Goal: Task Accomplishment & Management: Use online tool/utility

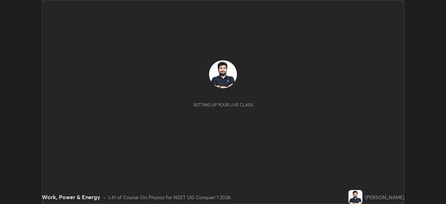
scroll to position [204, 446]
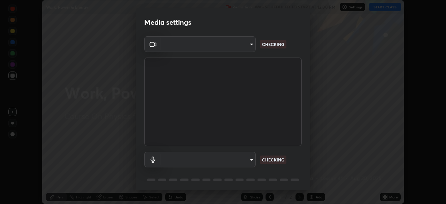
type input "9cdaf2f5b4ebc457084c3d2a91e6865996f4633c2dd879e16a2147302b78376d"
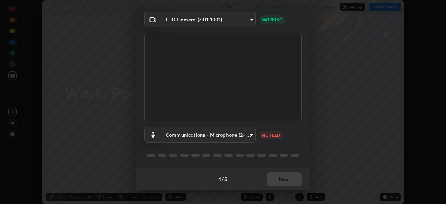
click at [247, 135] on body "Erase all Work, Power & Energy Recording WAS SCHEDULED TO START AT 12:00 PM Set…" at bounding box center [223, 102] width 446 height 204
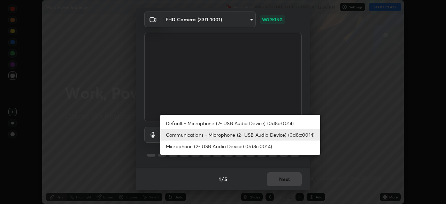
click at [261, 124] on li "Default - Microphone (2- USB Audio Device) (0d8c:0014)" at bounding box center [240, 123] width 160 height 12
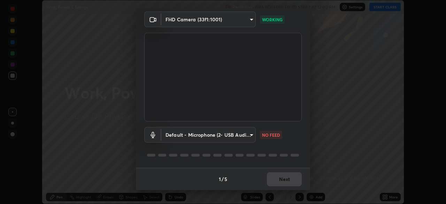
type input "default"
click at [286, 145] on div "Default - Microphone (2- USB Audio Device) (0d8c:0014) default NO FEED" at bounding box center [223, 144] width 158 height 46
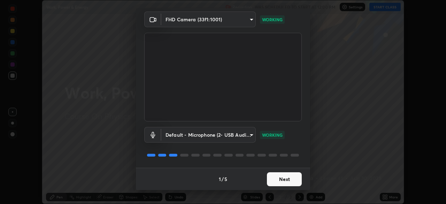
click at [285, 178] on button "Next" at bounding box center [284, 179] width 35 height 14
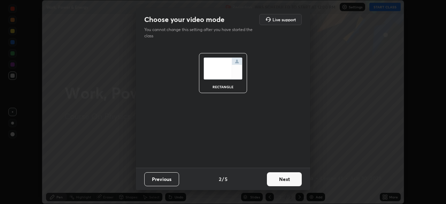
scroll to position [0, 0]
click at [286, 180] on button "Next" at bounding box center [284, 179] width 35 height 14
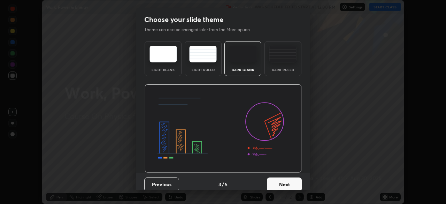
click at [289, 181] on button "Next" at bounding box center [284, 184] width 35 height 14
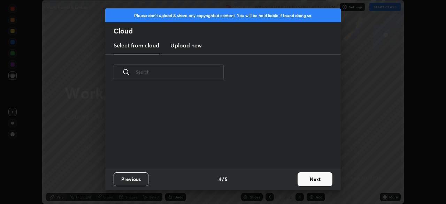
click at [293, 181] on div "Previous 4 / 5 Next" at bounding box center [223, 179] width 236 height 22
click at [307, 180] on button "Next" at bounding box center [315, 179] width 35 height 14
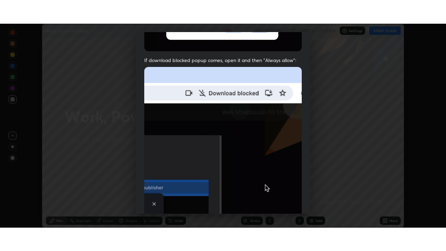
scroll to position [167, 0]
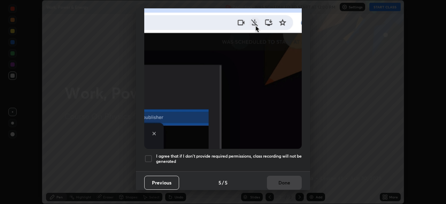
click at [147, 158] on div at bounding box center [148, 158] width 8 height 8
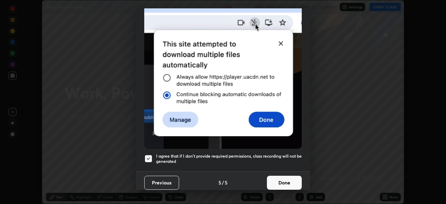
click at [282, 177] on button "Done" at bounding box center [284, 183] width 35 height 14
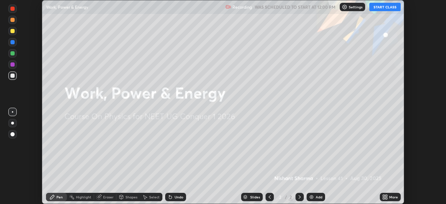
click at [382, 7] on button "START CLASS" at bounding box center [385, 7] width 31 height 8
click at [391, 195] on div "More" at bounding box center [393, 196] width 9 height 3
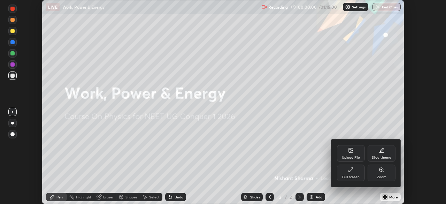
click at [354, 172] on icon at bounding box center [351, 170] width 6 height 6
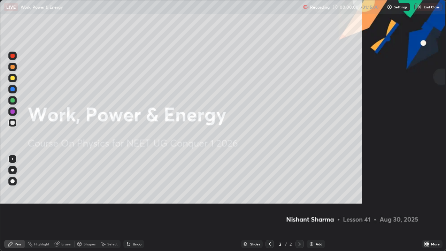
scroll to position [251, 446]
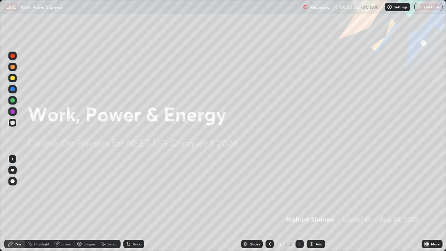
click at [319, 204] on div "Add" at bounding box center [319, 243] width 7 height 3
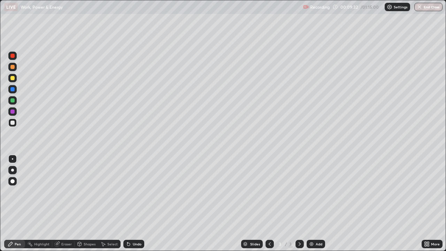
click at [68, 204] on div "Eraser" at bounding box center [66, 243] width 10 height 3
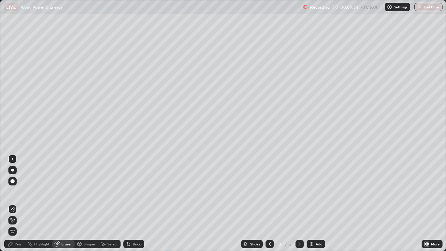
click at [16, 204] on div "Pen" at bounding box center [18, 243] width 6 height 3
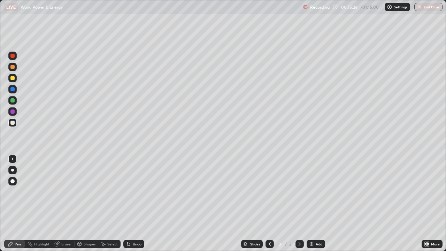
click at [313, 204] on img at bounding box center [312, 244] width 6 height 6
click at [63, 204] on div "Eraser" at bounding box center [66, 243] width 10 height 3
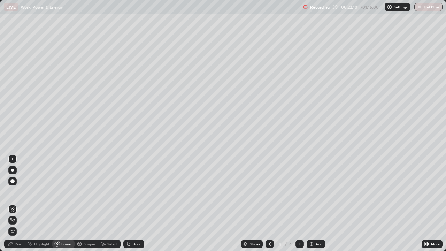
click at [19, 204] on div "Pen" at bounding box center [18, 243] width 6 height 3
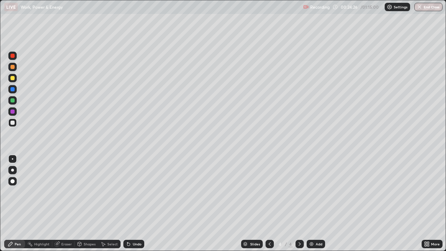
click at [136, 204] on div "Undo" at bounding box center [137, 243] width 9 height 3
click at [315, 204] on div "Add" at bounding box center [316, 244] width 18 height 8
click at [141, 204] on div "Undo" at bounding box center [133, 244] width 21 height 8
click at [135, 204] on div "Undo" at bounding box center [137, 243] width 9 height 3
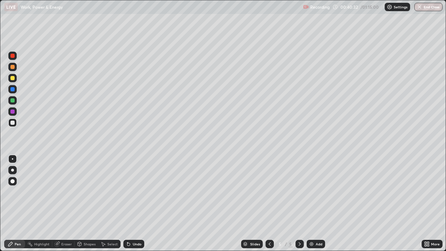
click at [133, 204] on div "Undo" at bounding box center [137, 243] width 9 height 3
click at [136, 204] on div "Undo" at bounding box center [137, 243] width 9 height 3
click at [137, 204] on div "Undo" at bounding box center [137, 243] width 9 height 3
click at [135, 204] on div "Undo" at bounding box center [137, 243] width 9 height 3
click at [269, 204] on icon at bounding box center [270, 244] width 6 height 6
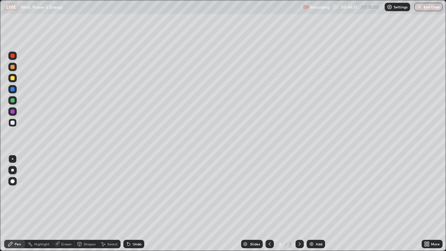
click at [298, 204] on icon at bounding box center [300, 244] width 6 height 6
click at [317, 204] on div "Add" at bounding box center [319, 243] width 7 height 3
click at [136, 204] on div "Undo" at bounding box center [137, 243] width 9 height 3
click at [135, 204] on div "Undo" at bounding box center [137, 243] width 9 height 3
click at [139, 204] on div "Undo" at bounding box center [137, 243] width 9 height 3
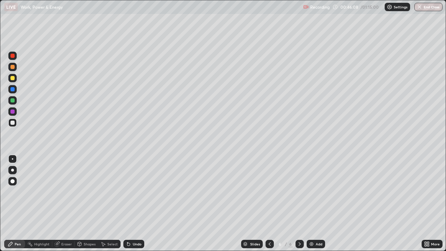
click at [137, 204] on div "Undo" at bounding box center [137, 243] width 9 height 3
click at [311, 204] on img at bounding box center [312, 244] width 6 height 6
click at [137, 204] on div "Undo" at bounding box center [137, 243] width 9 height 3
click at [15, 78] on div at bounding box center [12, 78] width 8 height 8
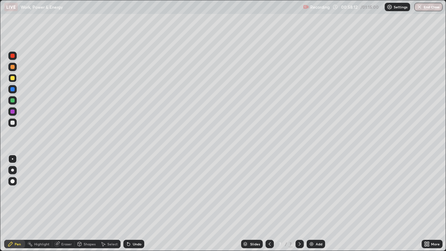
click at [316, 204] on div "Add" at bounding box center [319, 243] width 7 height 3
click at [133, 204] on div "Undo" at bounding box center [133, 244] width 21 height 8
click at [269, 204] on icon at bounding box center [270, 244] width 6 height 6
click at [300, 204] on icon at bounding box center [300, 244] width 6 height 6
click at [314, 204] on div "Add" at bounding box center [316, 244] width 18 height 8
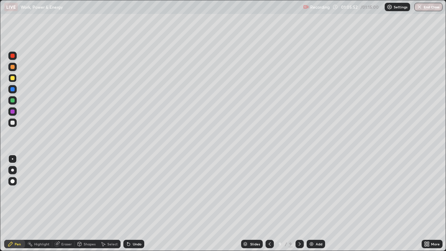
click at [270, 204] on icon at bounding box center [270, 244] width 6 height 6
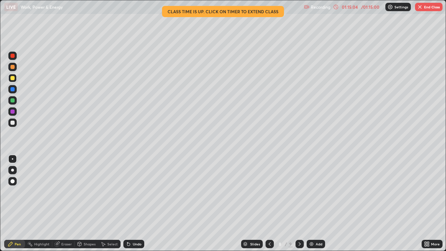
click at [422, 8] on img "button" at bounding box center [420, 7] width 6 height 6
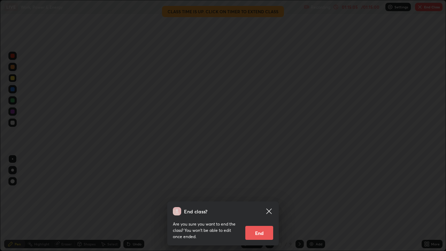
click at [258, 204] on button "End" at bounding box center [259, 233] width 28 height 14
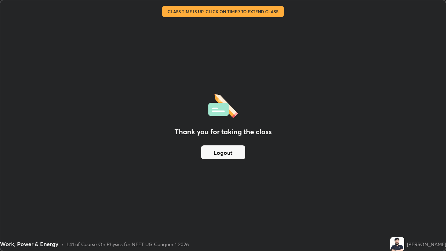
click at [233, 150] on button "Logout" at bounding box center [223, 152] width 44 height 14
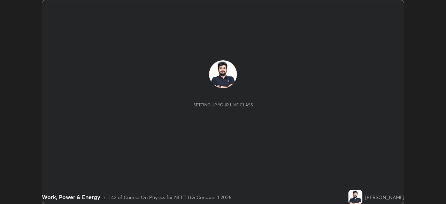
scroll to position [204, 446]
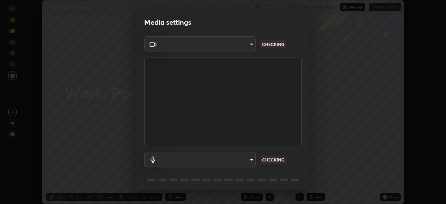
type input "9cdaf2f5b4ebc457084c3d2a91e6865996f4633c2dd879e16a2147302b78376d"
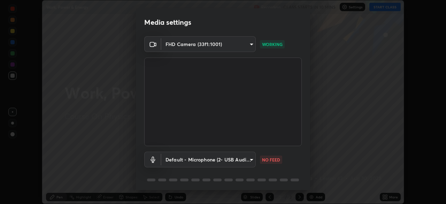
scroll to position [25, 0]
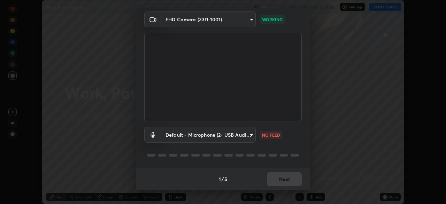
click at [251, 135] on body "Erase all Work, Power & Energy Recording CLASS STARTS IN 10 MINS Settings START…" at bounding box center [223, 102] width 446 height 204
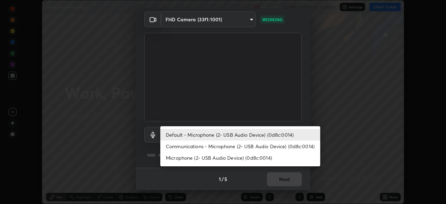
click at [240, 145] on li "Communications - Microphone (2- USB Audio Device) (0d8c:0014)" at bounding box center [240, 147] width 160 height 12
type input "communications"
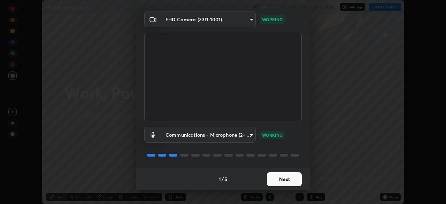
click at [281, 179] on button "Next" at bounding box center [284, 179] width 35 height 14
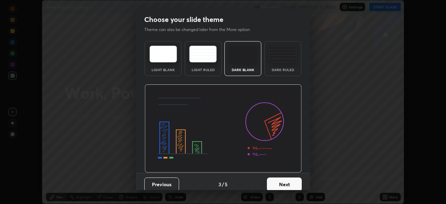
click at [285, 180] on button "Next" at bounding box center [284, 184] width 35 height 14
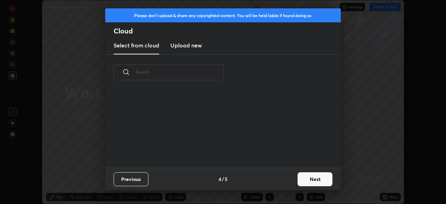
scroll to position [77, 224]
click at [303, 179] on button "Next" at bounding box center [315, 179] width 35 height 14
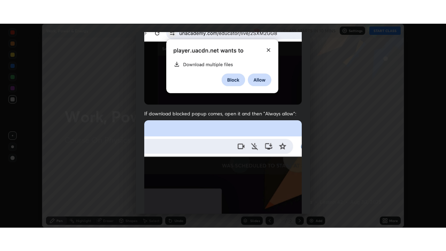
scroll to position [167, 0]
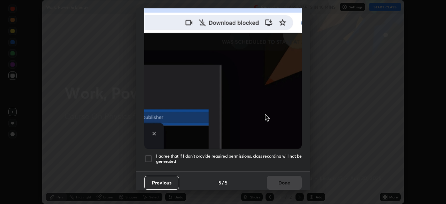
click at [152, 158] on div at bounding box center [148, 158] width 8 height 8
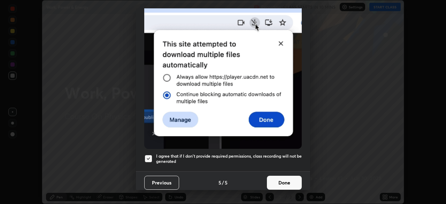
click at [288, 176] on button "Done" at bounding box center [284, 183] width 35 height 14
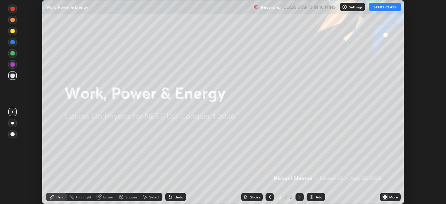
click at [389, 195] on div "More" at bounding box center [393, 196] width 9 height 3
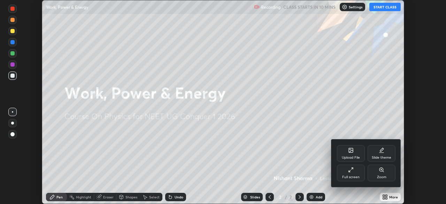
click at [359, 176] on div "Full screen" at bounding box center [351, 173] width 28 height 17
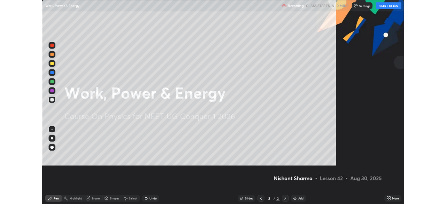
scroll to position [251, 446]
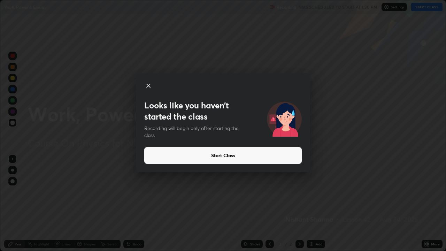
click at [290, 155] on button "Start Class" at bounding box center [223, 155] width 158 height 17
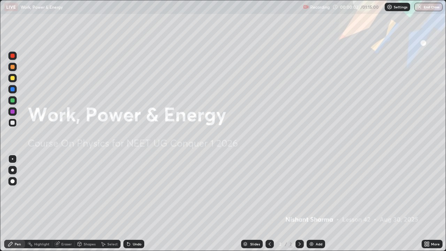
click at [432, 204] on div "More" at bounding box center [435, 243] width 9 height 3
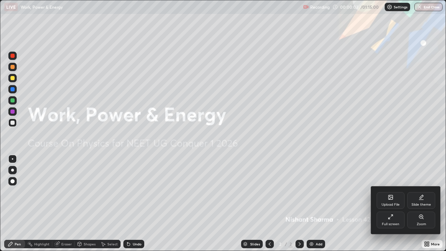
click at [387, 204] on div "Full screen" at bounding box center [391, 220] width 28 height 17
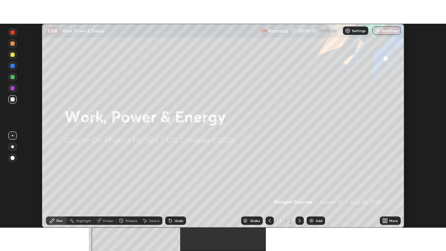
scroll to position [34662, 34420]
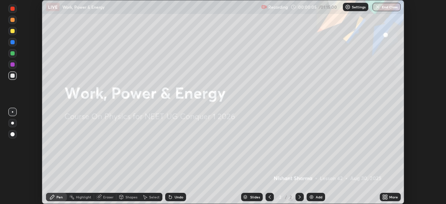
click at [390, 196] on div "More" at bounding box center [393, 196] width 9 height 3
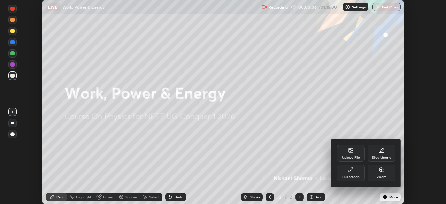
click at [356, 172] on div "Full screen" at bounding box center [351, 173] width 28 height 17
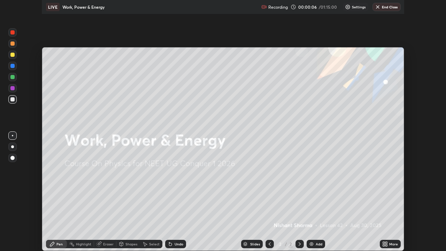
scroll to position [251, 446]
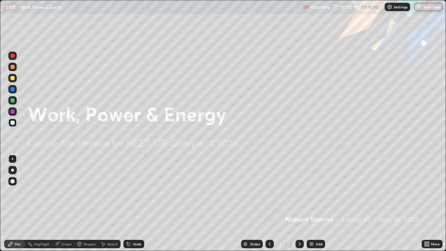
click at [318, 204] on div "Add" at bounding box center [319, 243] width 7 height 3
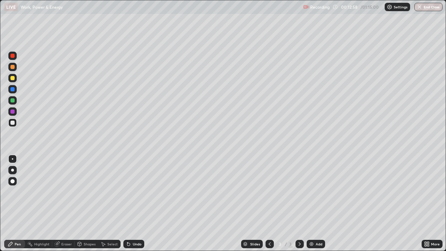
click at [314, 204] on div "Add" at bounding box center [316, 244] width 18 height 8
click at [267, 204] on div at bounding box center [270, 244] width 8 height 8
click at [131, 204] on div "Undo" at bounding box center [133, 244] width 21 height 8
click at [134, 204] on div "Undo" at bounding box center [137, 243] width 9 height 3
click at [299, 204] on icon at bounding box center [300, 244] width 6 height 6
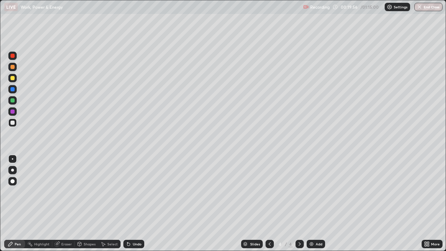
click at [137, 204] on div "Undo" at bounding box center [133, 244] width 21 height 8
click at [134, 204] on div "Undo" at bounding box center [137, 243] width 9 height 3
click at [133, 204] on div "Undo" at bounding box center [137, 243] width 9 height 3
click at [131, 204] on div "Undo" at bounding box center [133, 244] width 21 height 8
click at [313, 204] on img at bounding box center [312, 244] width 6 height 6
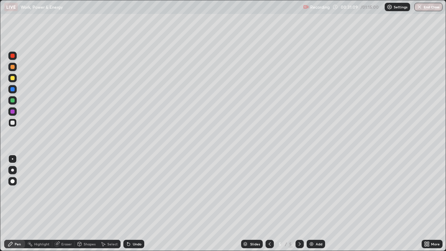
click at [317, 204] on div "Add" at bounding box center [319, 243] width 7 height 3
click at [137, 204] on div "Undo" at bounding box center [137, 243] width 9 height 3
click at [315, 204] on div "Add" at bounding box center [316, 244] width 18 height 8
click at [268, 204] on icon at bounding box center [270, 244] width 6 height 6
click at [299, 204] on icon at bounding box center [300, 243] width 2 height 3
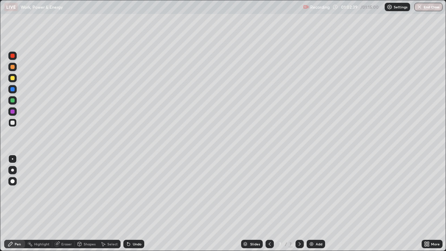
click at [137, 204] on div "Undo" at bounding box center [137, 243] width 9 height 3
click at [315, 204] on div "Add" at bounding box center [316, 244] width 18 height 8
click at [140, 204] on div "Undo" at bounding box center [137, 243] width 9 height 3
click at [313, 204] on img at bounding box center [312, 244] width 6 height 6
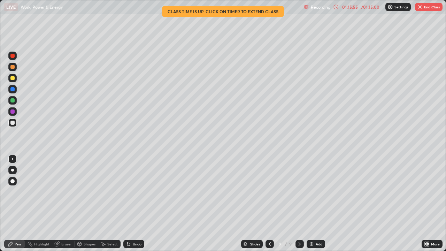
click at [428, 7] on button "End Class" at bounding box center [429, 7] width 28 height 8
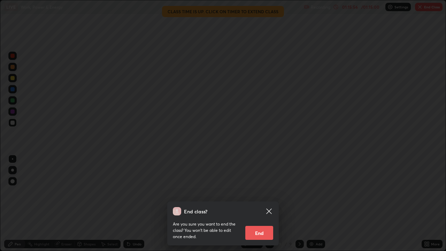
click at [257, 204] on button "End" at bounding box center [259, 233] width 28 height 14
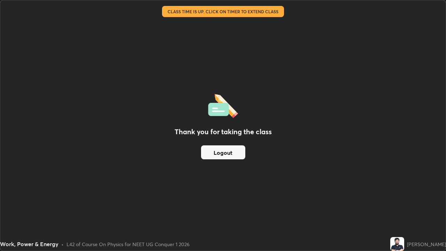
click at [214, 151] on button "Logout" at bounding box center [223, 152] width 44 height 14
